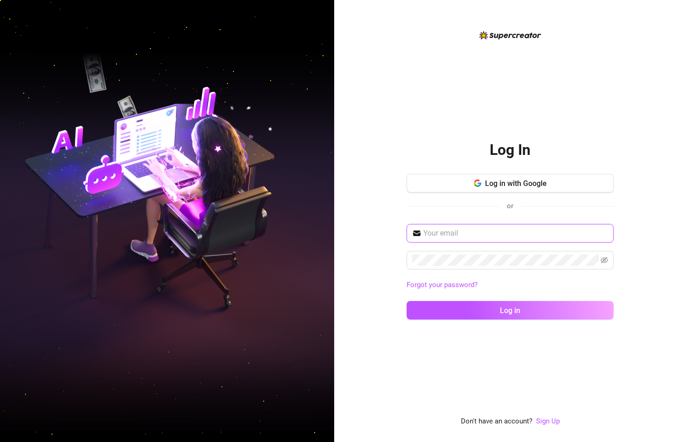
click at [467, 231] on input "text" at bounding box center [515, 233] width 185 height 11
click at [450, 184] on button "Log in with Google" at bounding box center [510, 183] width 207 height 19
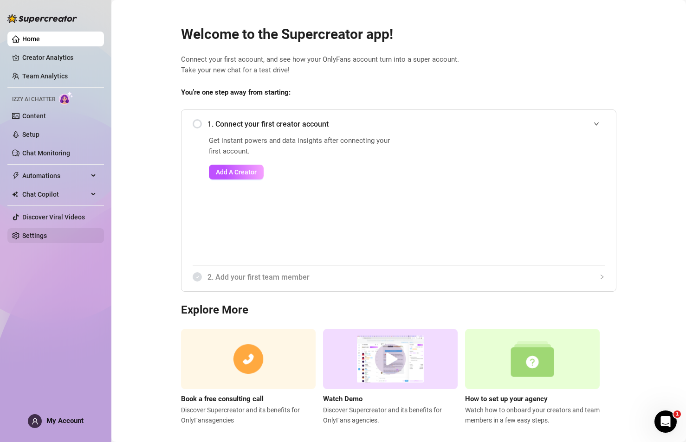
click at [45, 234] on link "Settings" at bounding box center [34, 235] width 25 height 7
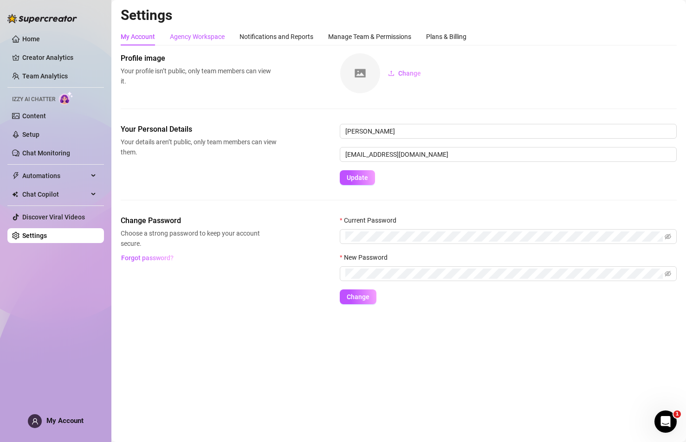
click at [204, 35] on div "Agency Workspace" at bounding box center [197, 37] width 55 height 10
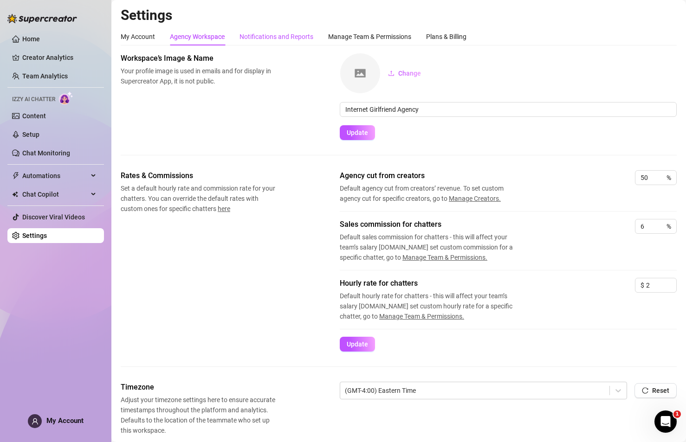
click at [275, 34] on div "Notifications and Reports" at bounding box center [276, 37] width 74 height 10
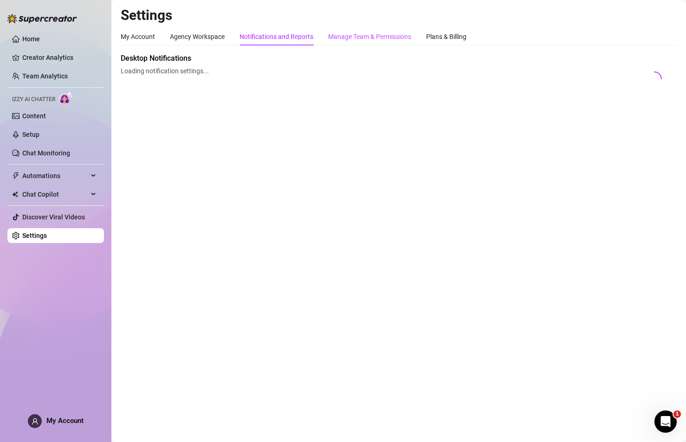
click at [358, 38] on div "Manage Team & Permissions" at bounding box center [369, 37] width 83 height 10
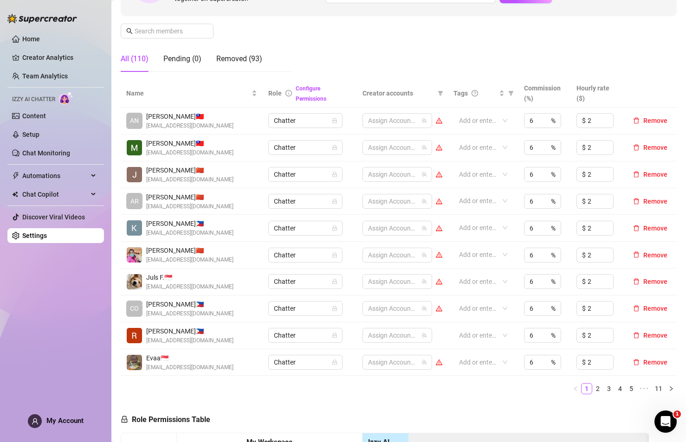
scroll to position [18, 0]
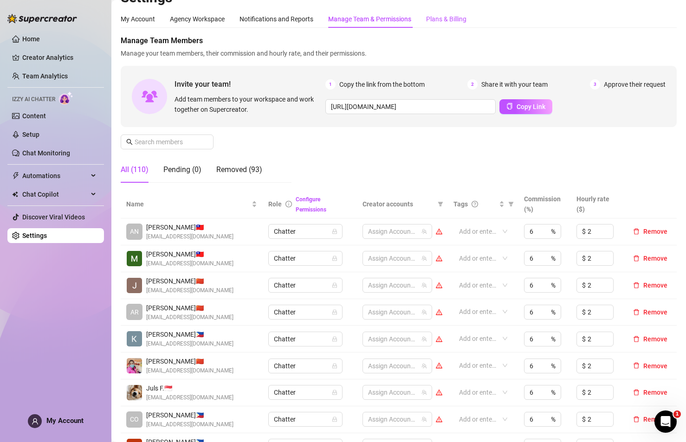
click at [445, 19] on div "Plans & Billing" at bounding box center [446, 19] width 40 height 10
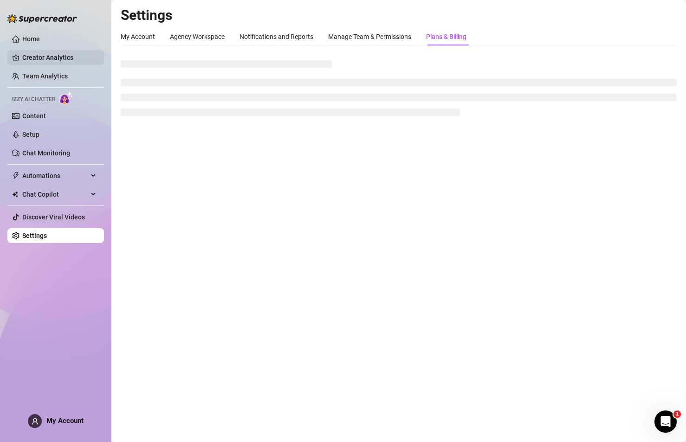
click at [56, 52] on link "Creator Analytics" at bounding box center [59, 57] width 74 height 15
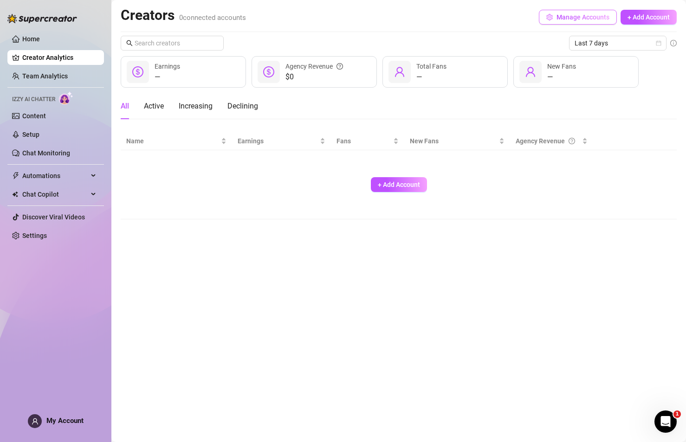
click at [596, 12] on button "Manage Accounts" at bounding box center [578, 17] width 78 height 15
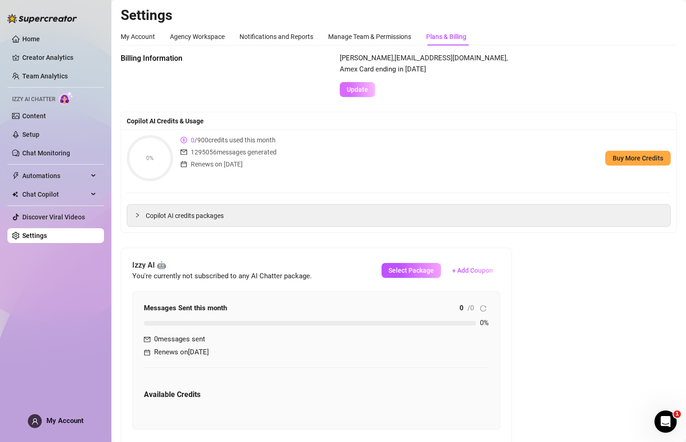
click at [361, 90] on span "Update" at bounding box center [357, 89] width 21 height 7
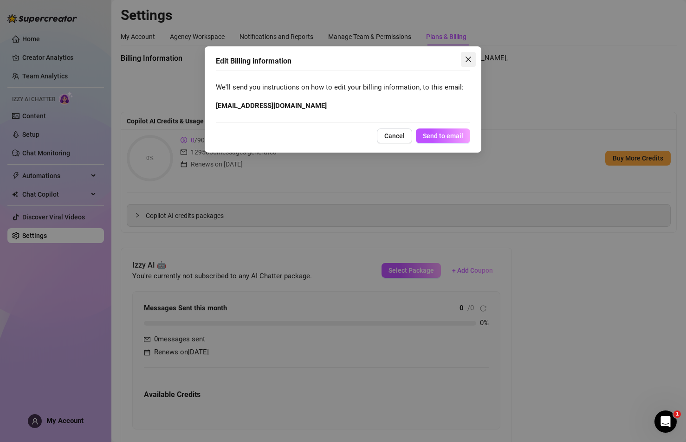
click at [463, 59] on span "Close" at bounding box center [468, 59] width 15 height 7
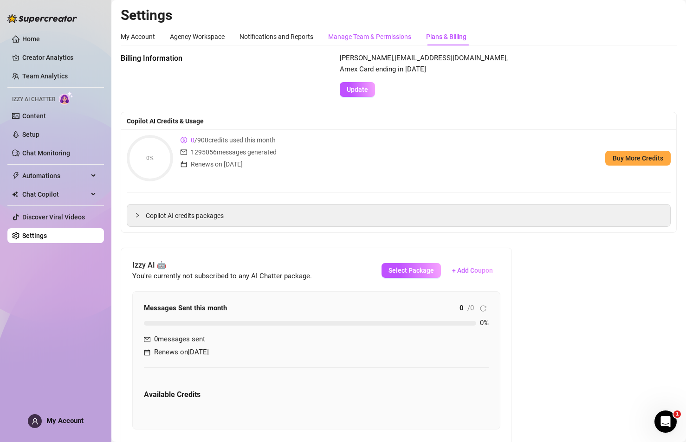
click at [350, 38] on div "Manage Team & Permissions" at bounding box center [369, 37] width 83 height 10
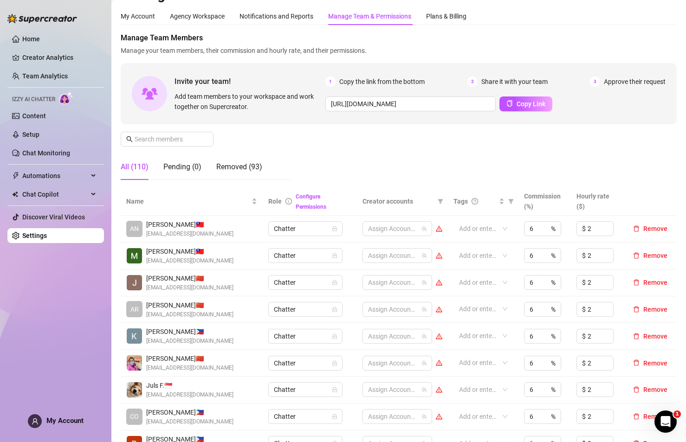
scroll to position [21, 0]
click at [647, 227] on span "Remove" at bounding box center [655, 227] width 24 height 7
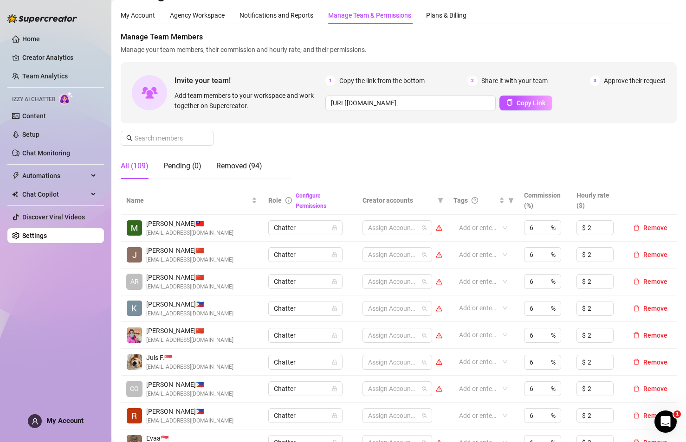
click at [647, 227] on span "Remove" at bounding box center [655, 227] width 24 height 7
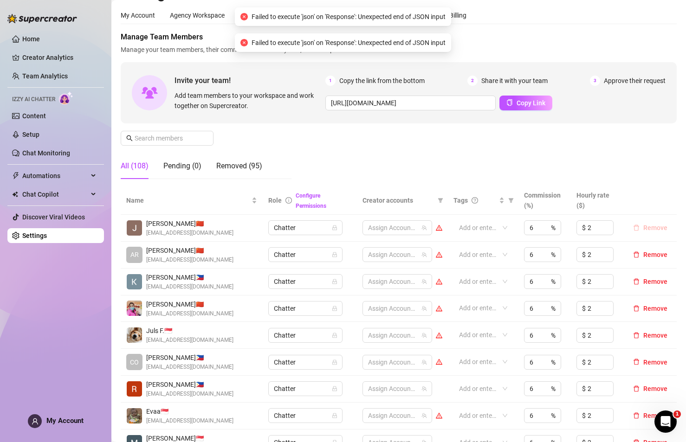
click at [654, 229] on span "Remove" at bounding box center [655, 227] width 24 height 7
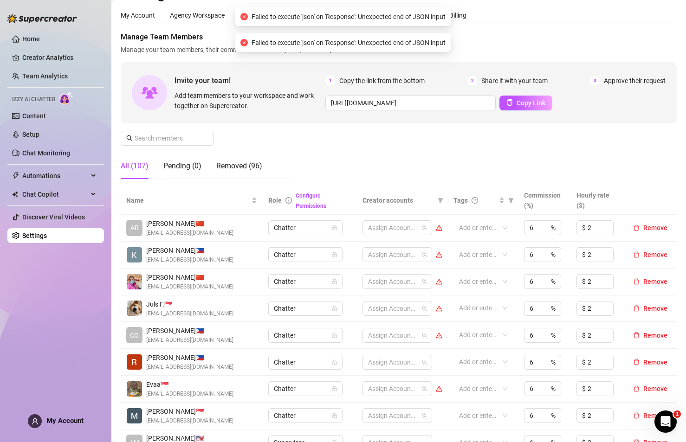
click at [654, 229] on span "Remove" at bounding box center [655, 227] width 24 height 7
click at [654, 251] on span "Remove" at bounding box center [655, 254] width 24 height 7
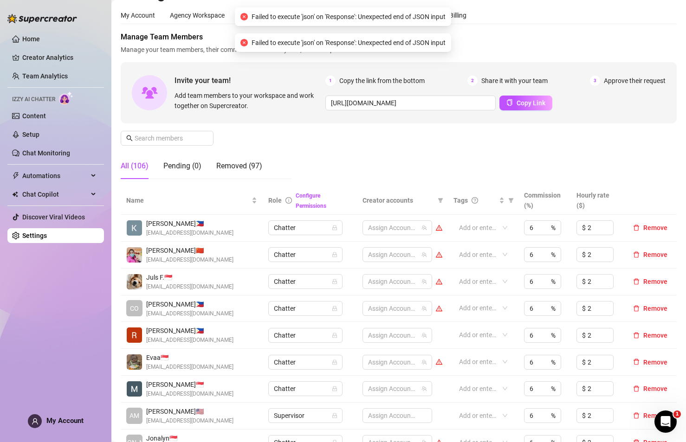
click at [654, 229] on span "Remove" at bounding box center [655, 227] width 24 height 7
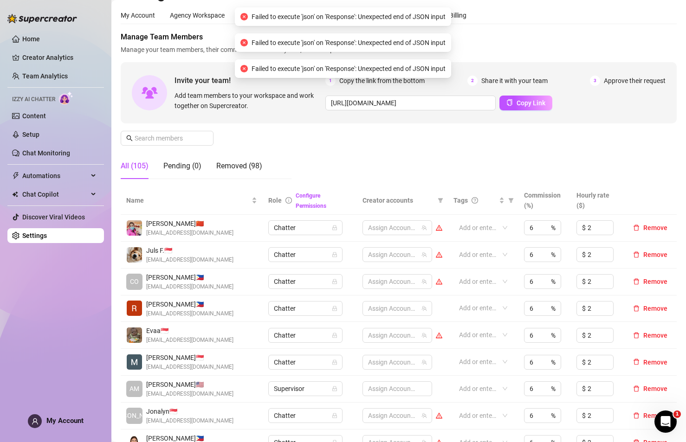
click at [654, 229] on span "Remove" at bounding box center [655, 227] width 24 height 7
click at [654, 251] on span "Remove" at bounding box center [655, 254] width 24 height 7
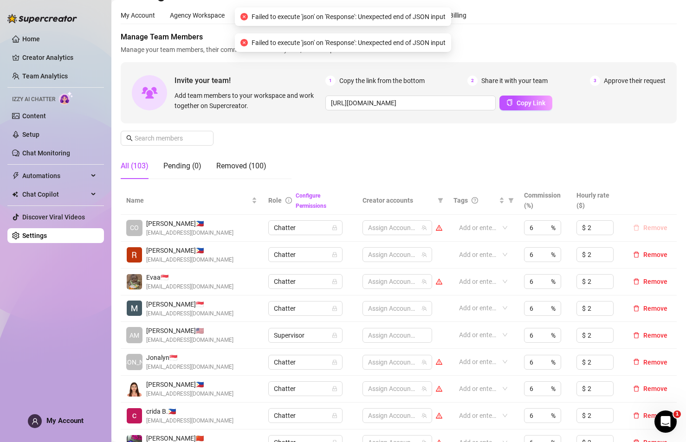
click at [650, 229] on span "Remove" at bounding box center [655, 227] width 24 height 7
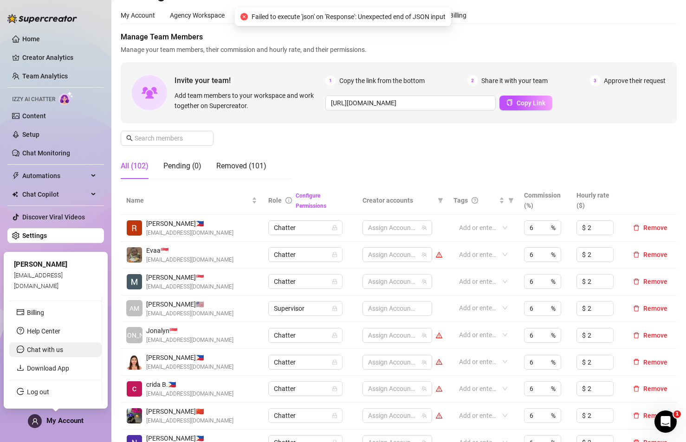
click at [31, 345] on li "Chat with us" at bounding box center [55, 349] width 92 height 15
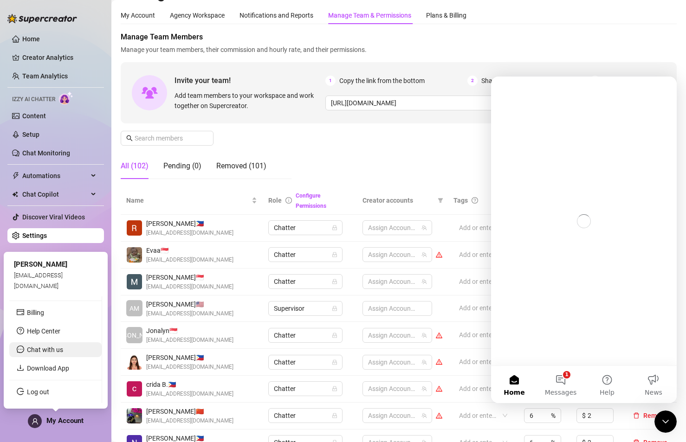
scroll to position [0, 0]
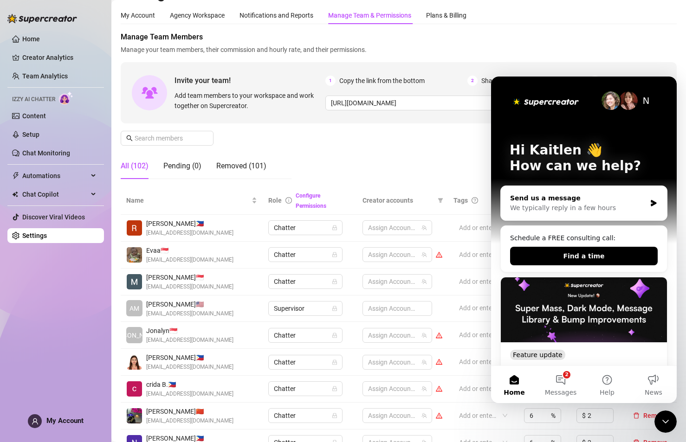
click at [566, 211] on div "We typically reply in a few hours" at bounding box center [578, 208] width 136 height 10
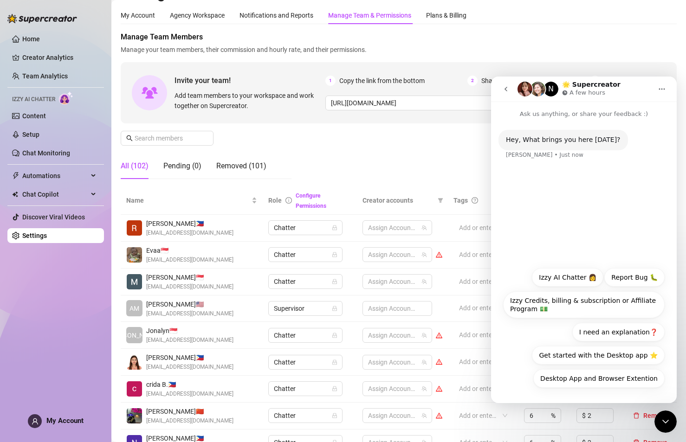
click at [655, 84] on button "Home" at bounding box center [662, 89] width 18 height 18
click at [14, 285] on div "Home Creator Analytics Team Analytics Izzy AI Chatter Content Setup Chat Monito…" at bounding box center [55, 217] width 97 height 434
